Goal: Communication & Community: Answer question/provide support

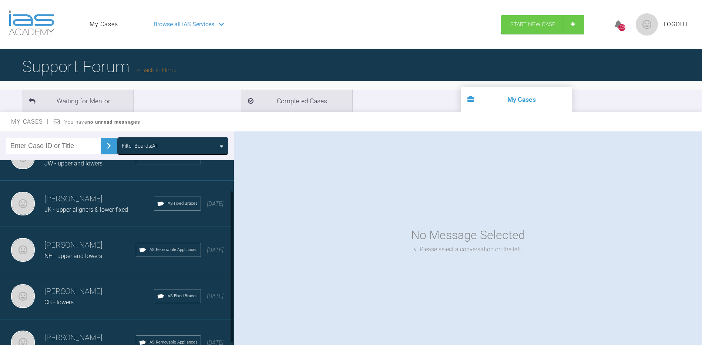
scroll to position [37, 0]
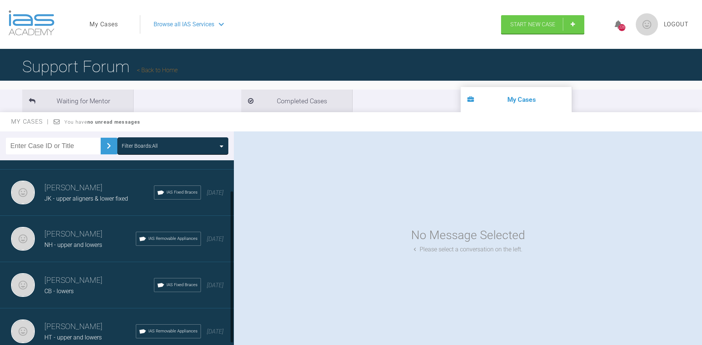
click at [76, 288] on div "CB - lowers" at bounding box center [99, 292] width 110 height 10
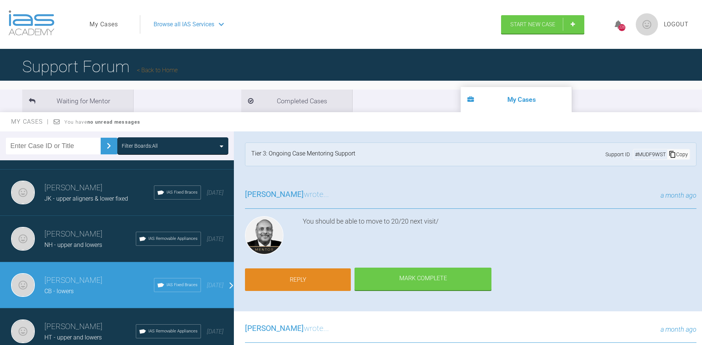
click at [317, 281] on link "Reply" at bounding box center [298, 279] width 106 height 23
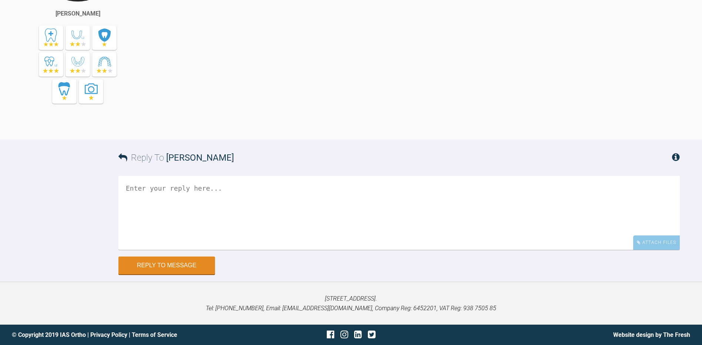
scroll to position [1704, 0]
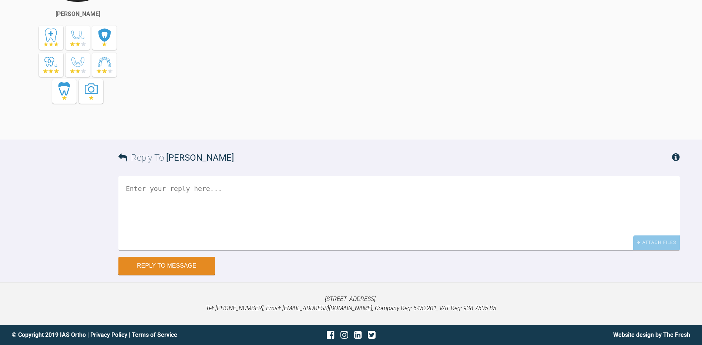
click at [149, 184] on textarea at bounding box center [399, 213] width 562 height 74
type textarea "Hi. Next visit. IPR 3-3 and moved to 20x20 wire. Many thanks. Peter"
drag, startPoint x: 662, startPoint y: 240, endPoint x: 658, endPoint y: 239, distance: 4.1
click at [662, 240] on div "Attach Files" at bounding box center [657, 242] width 47 height 14
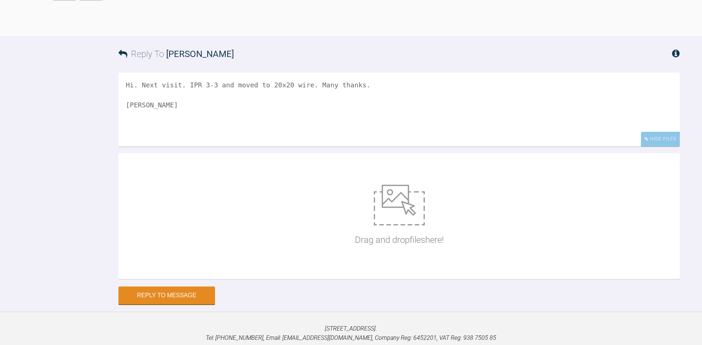
scroll to position [1741, 0]
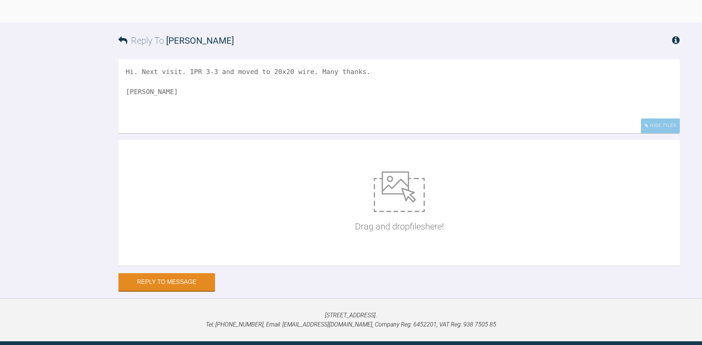
click at [410, 212] on img at bounding box center [399, 191] width 51 height 41
type input "C:\fakepath\IMG_6071.JPG"
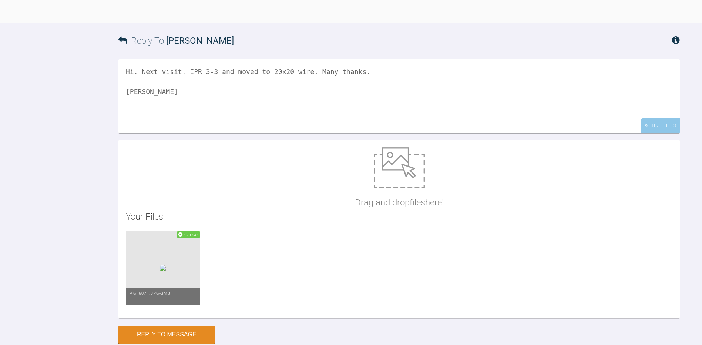
click at [395, 188] on img at bounding box center [399, 167] width 51 height 41
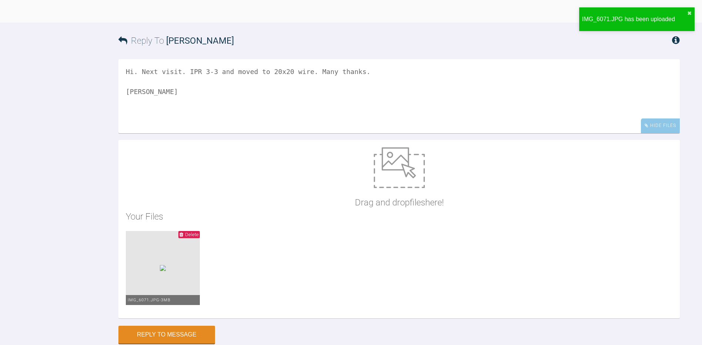
type input "C:\fakepath\IMG_6072.JPG"
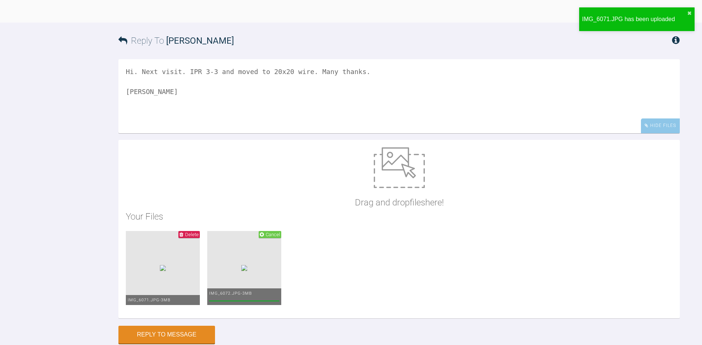
click at [396, 188] on img at bounding box center [399, 167] width 51 height 41
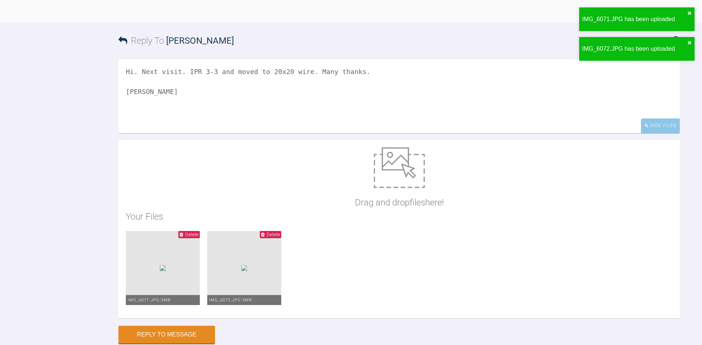
type input "C:\fakepath\IMG_6073.JPG"
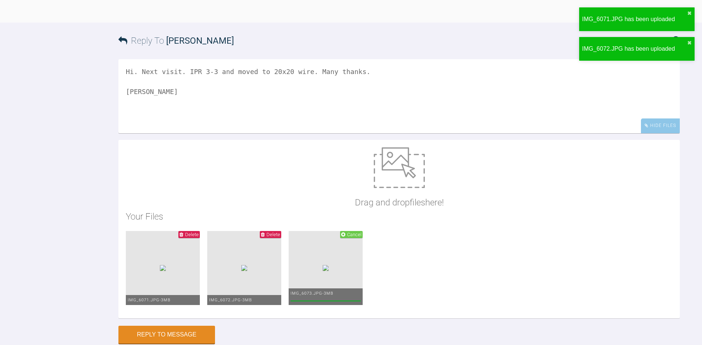
click at [408, 188] on img at bounding box center [399, 167] width 51 height 41
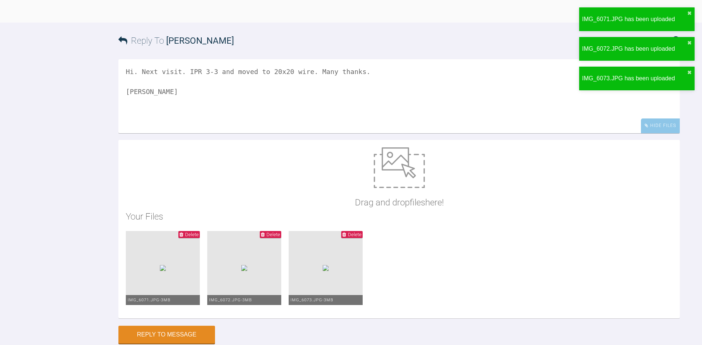
type input "C:\fakepath\IMG_6074.JPG"
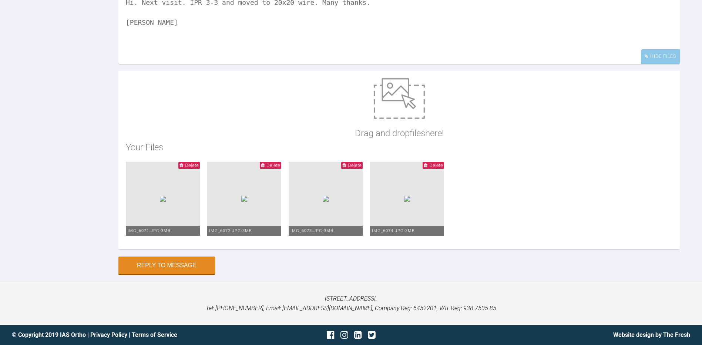
scroll to position [1889, 0]
click at [201, 267] on button "Reply to Message" at bounding box center [166, 266] width 97 height 18
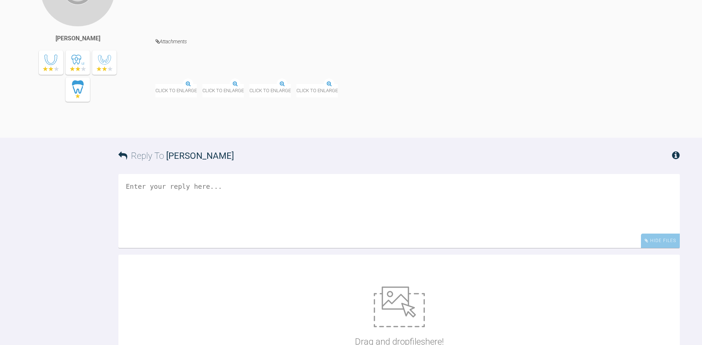
scroll to position [1871, 0]
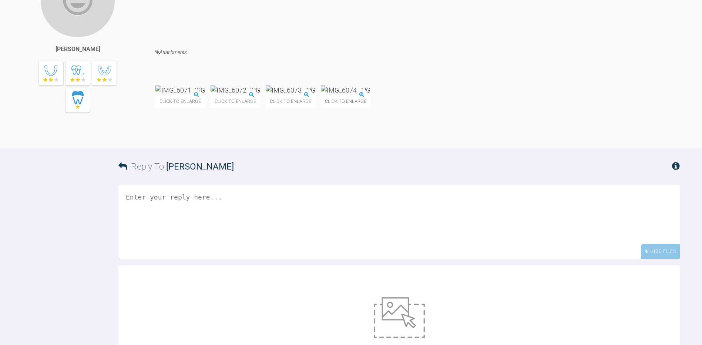
click at [260, 95] on img at bounding box center [236, 90] width 50 height 9
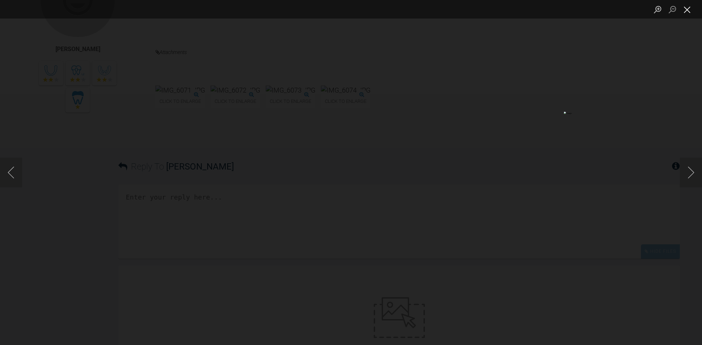
click at [686, 9] on button "Close lightbox" at bounding box center [687, 9] width 15 height 13
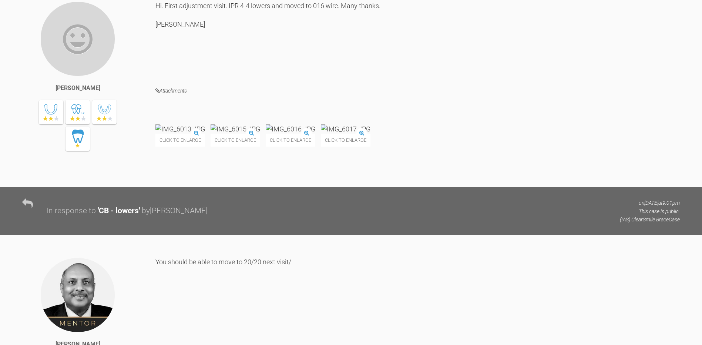
scroll to position [1279, 0]
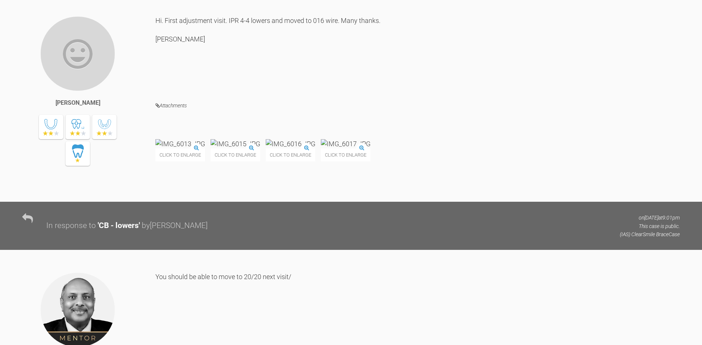
click at [315, 148] on img at bounding box center [291, 143] width 50 height 9
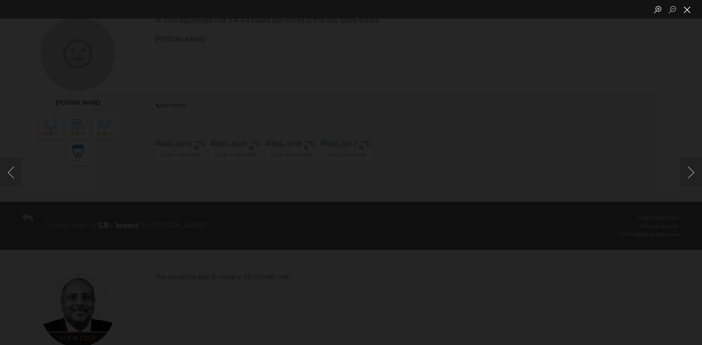
click at [688, 9] on button "Close lightbox" at bounding box center [687, 9] width 15 height 13
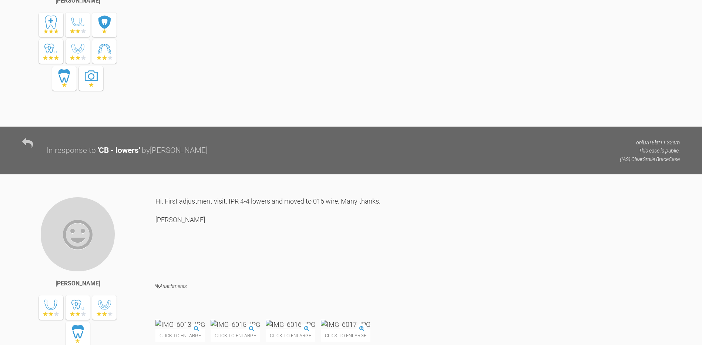
scroll to position [1093, 0]
